Goal: Navigation & Orientation: Go to known website

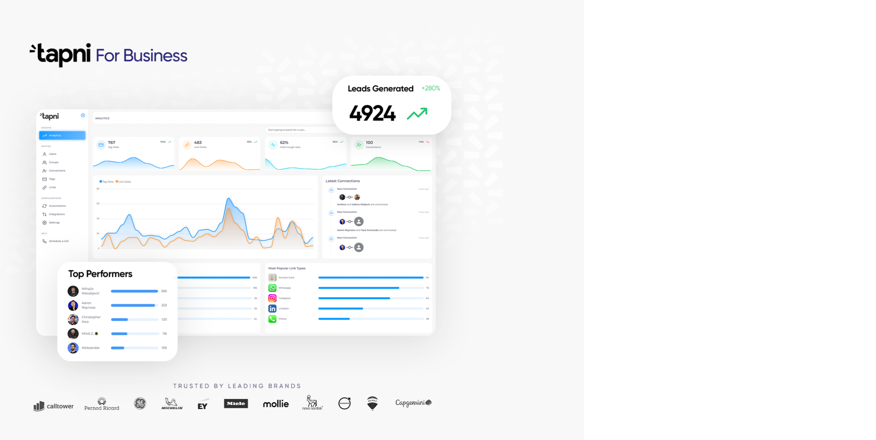
click at [0, 440] on com-1password-button at bounding box center [0, 440] width 0 height 0
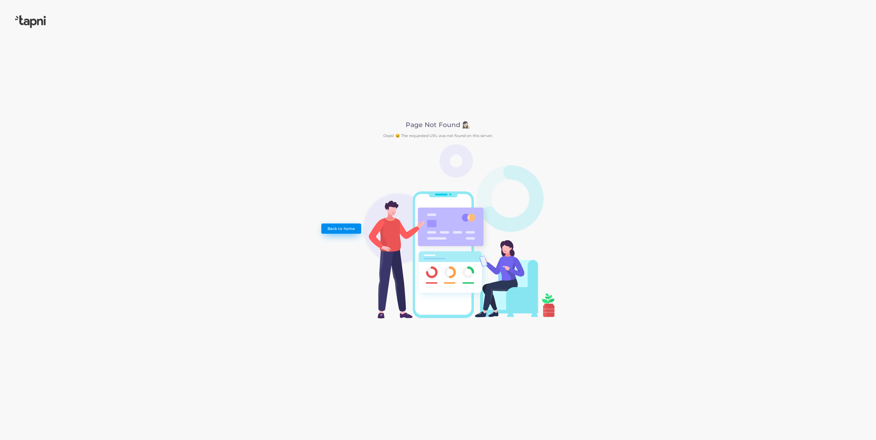
click at [340, 230] on link "Back to home" at bounding box center [341, 228] width 40 height 10
click at [29, 18] on img at bounding box center [30, 21] width 31 height 13
click at [37, 19] on img at bounding box center [30, 21] width 31 height 13
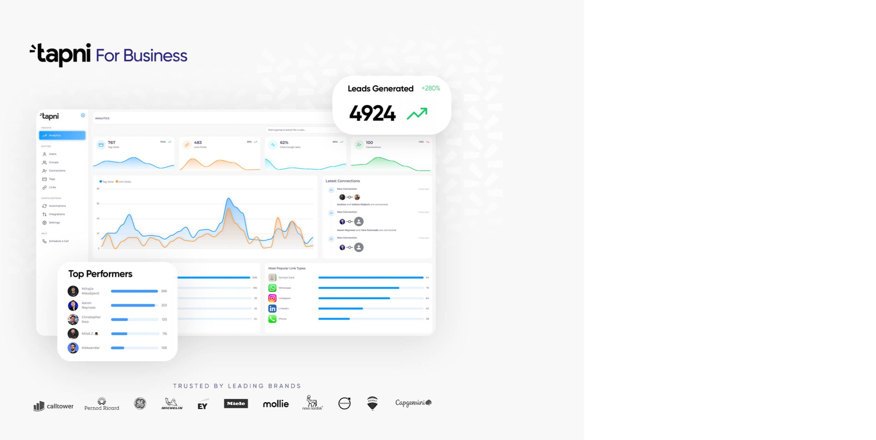
click at [518, 214] on div at bounding box center [292, 220] width 584 height 440
